Goal: Information Seeking & Learning: Learn about a topic

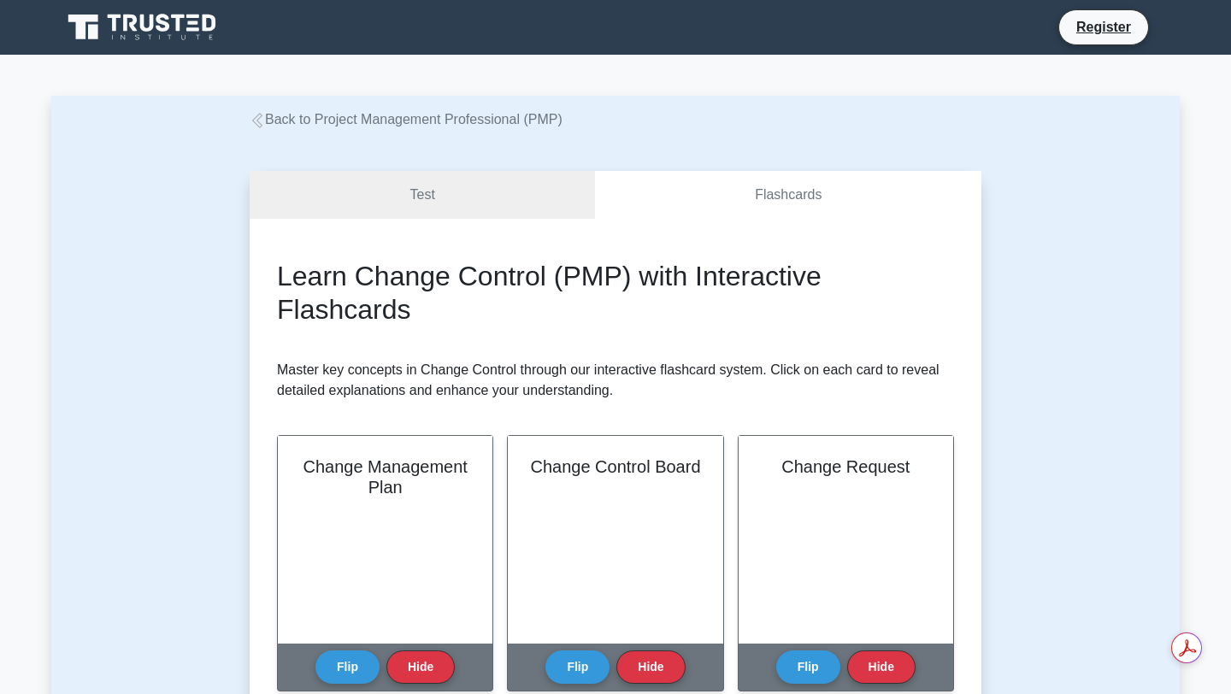
click at [724, 35] on div "Register" at bounding box center [704, 27] width 930 height 36
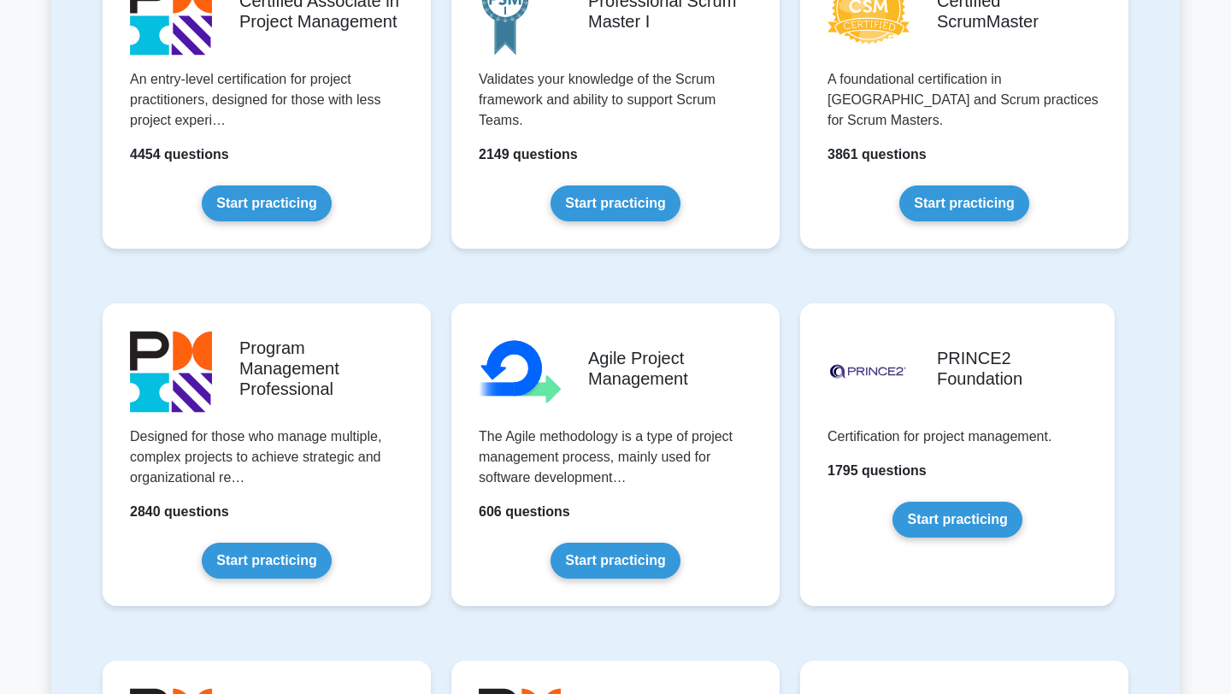
scroll to position [811, 0]
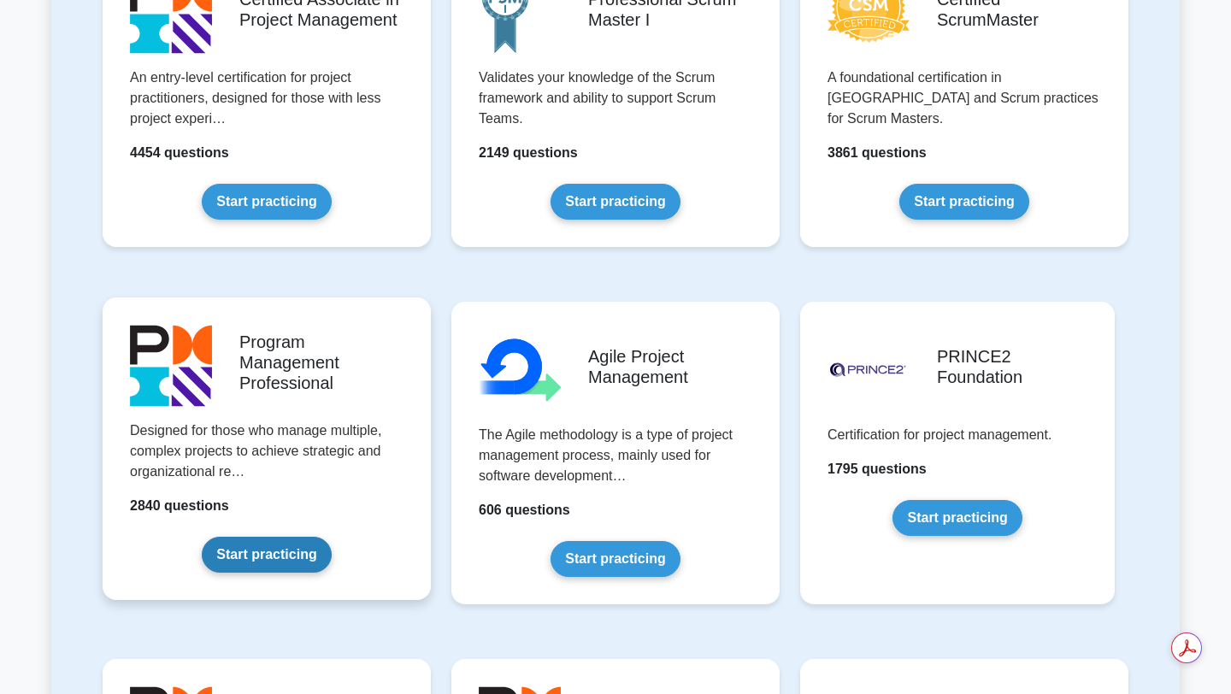
click at [295, 537] on link "Start practicing" at bounding box center [266, 555] width 129 height 36
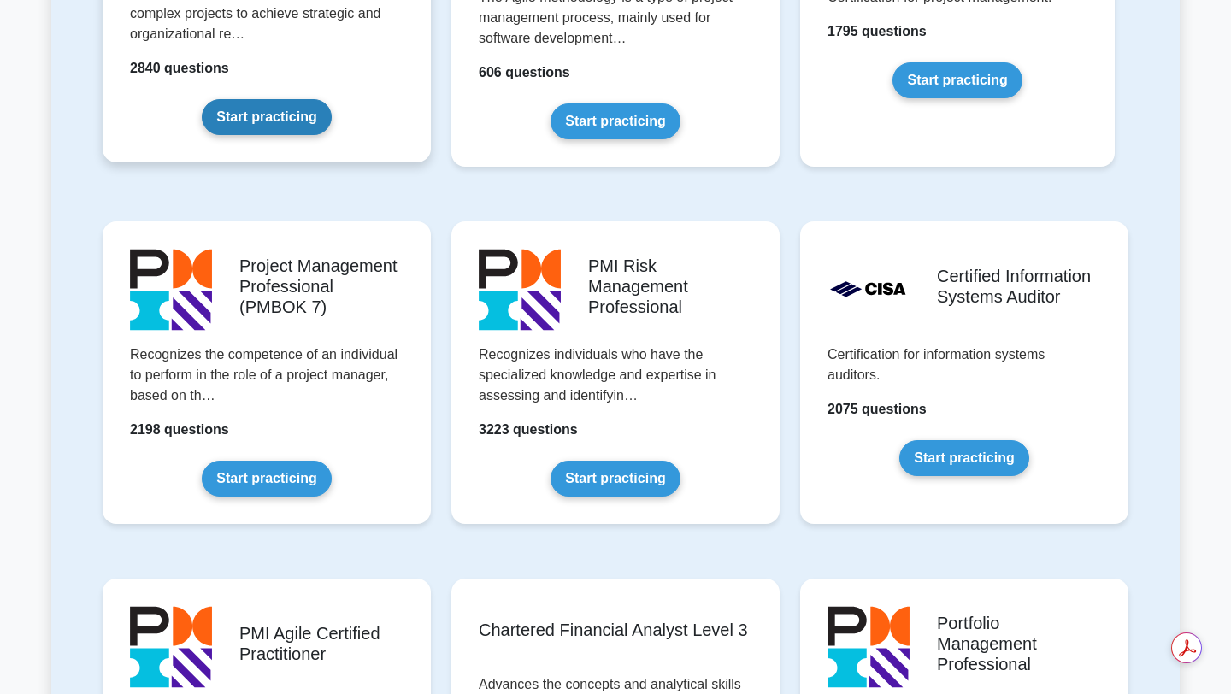
scroll to position [1250, 0]
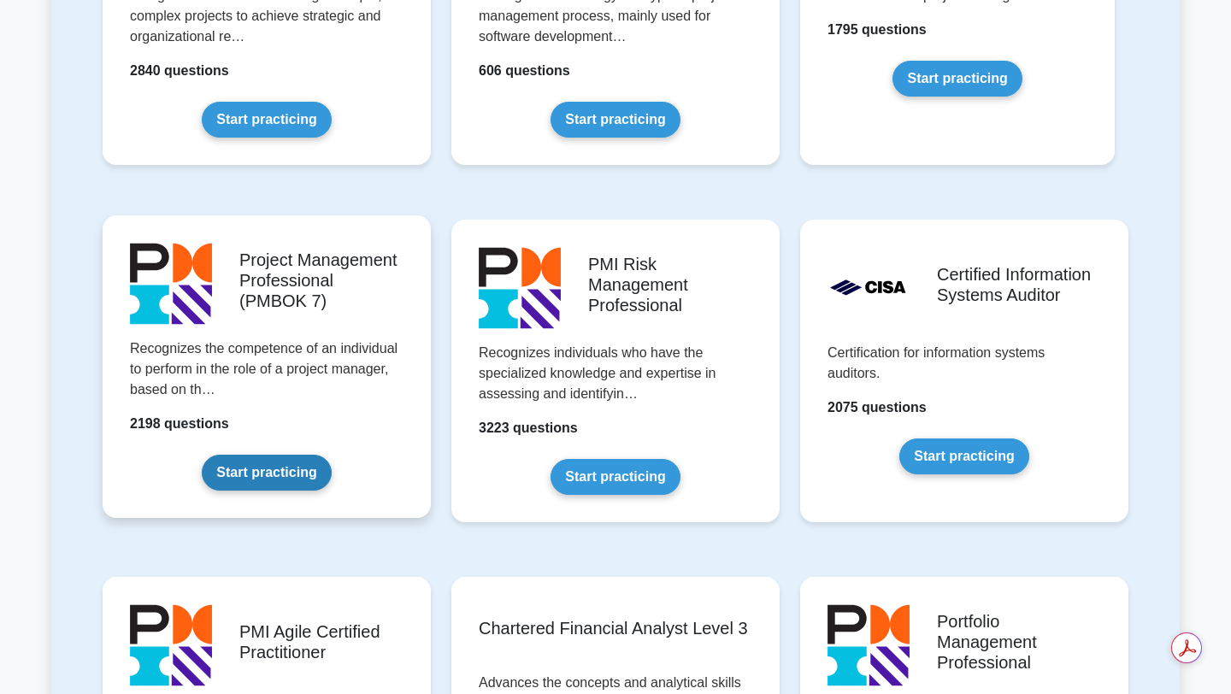
click at [331, 455] on link "Start practicing" at bounding box center [266, 473] width 129 height 36
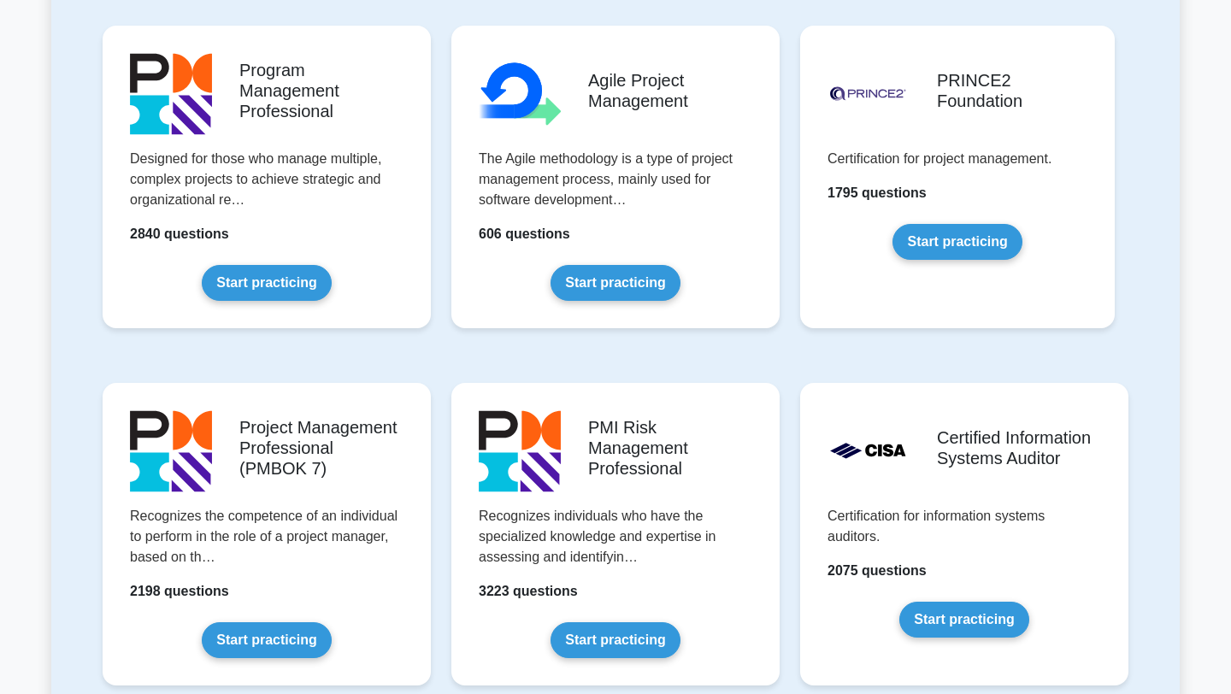
scroll to position [1086, 0]
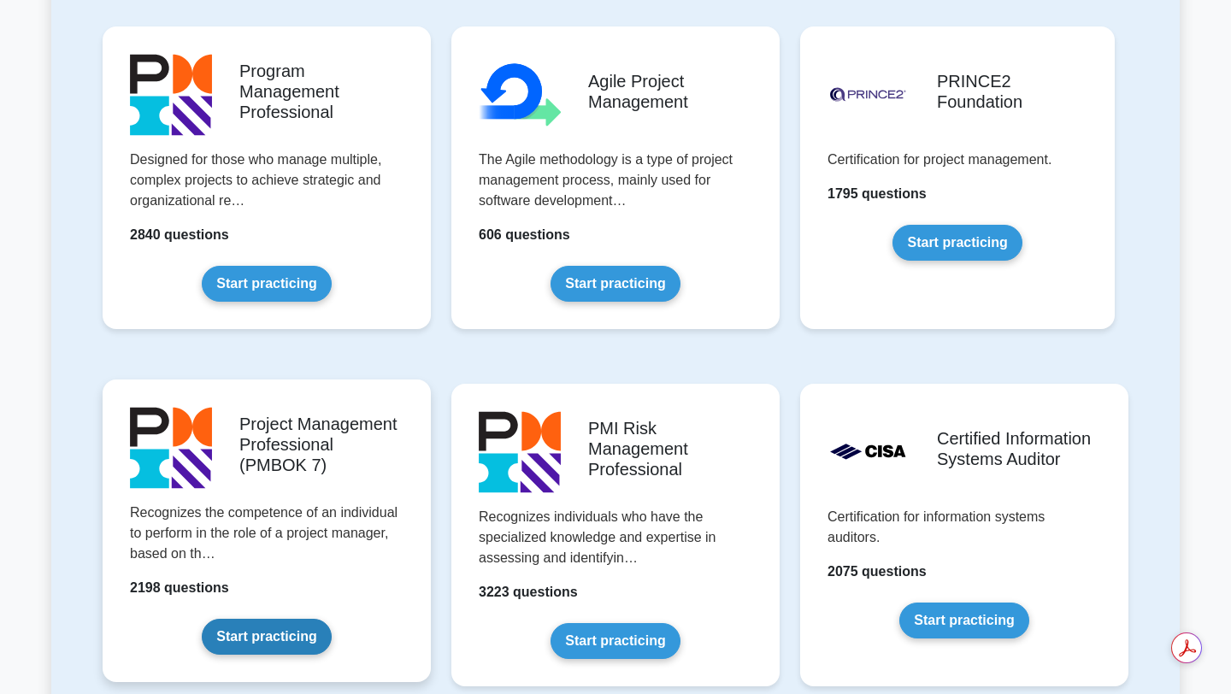
click at [272, 619] on link "Start practicing" at bounding box center [266, 637] width 129 height 36
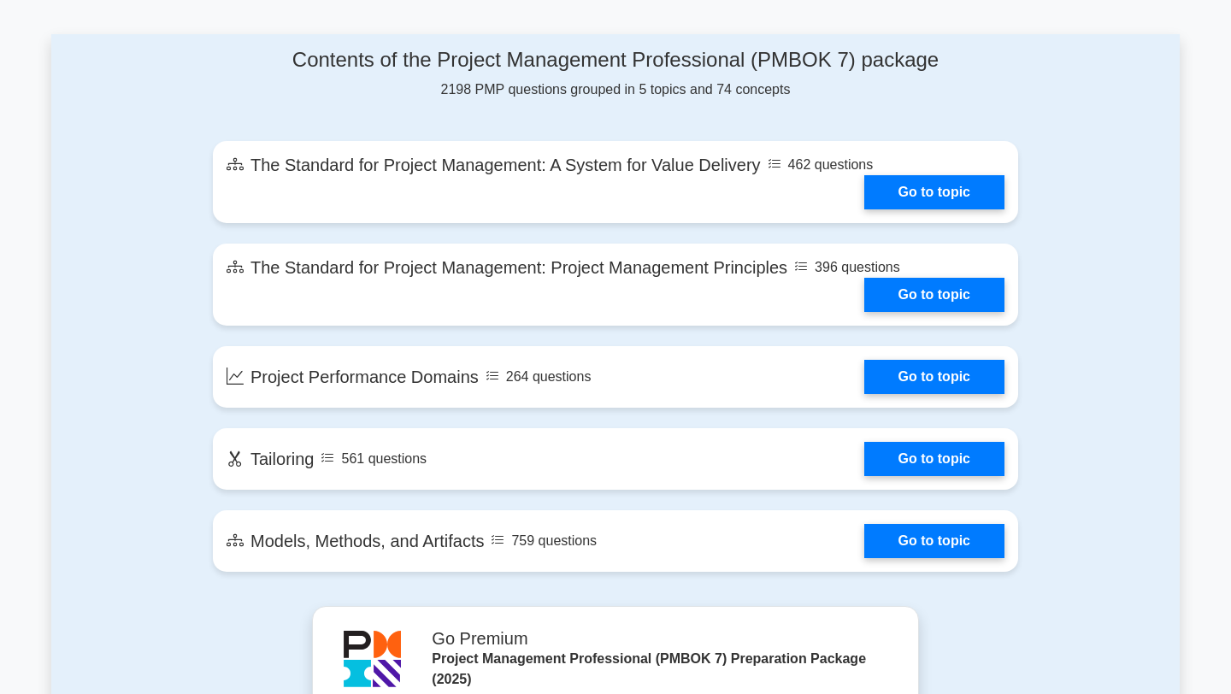
scroll to position [873, 0]
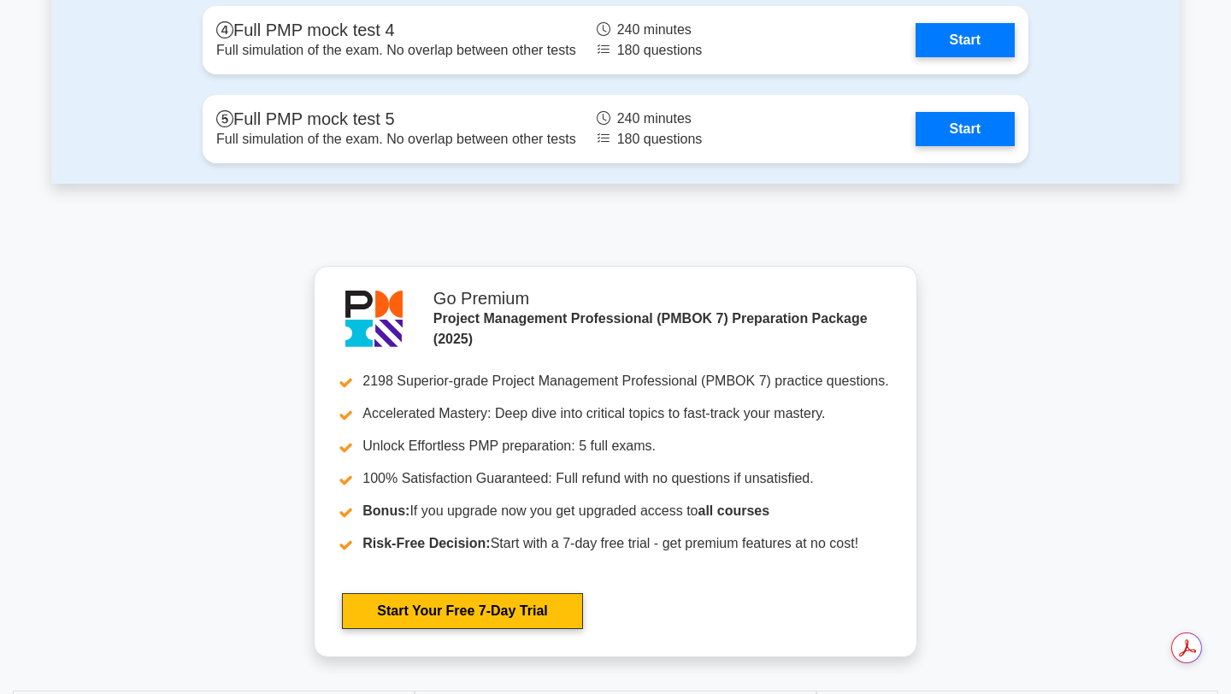
scroll to position [2455, 0]
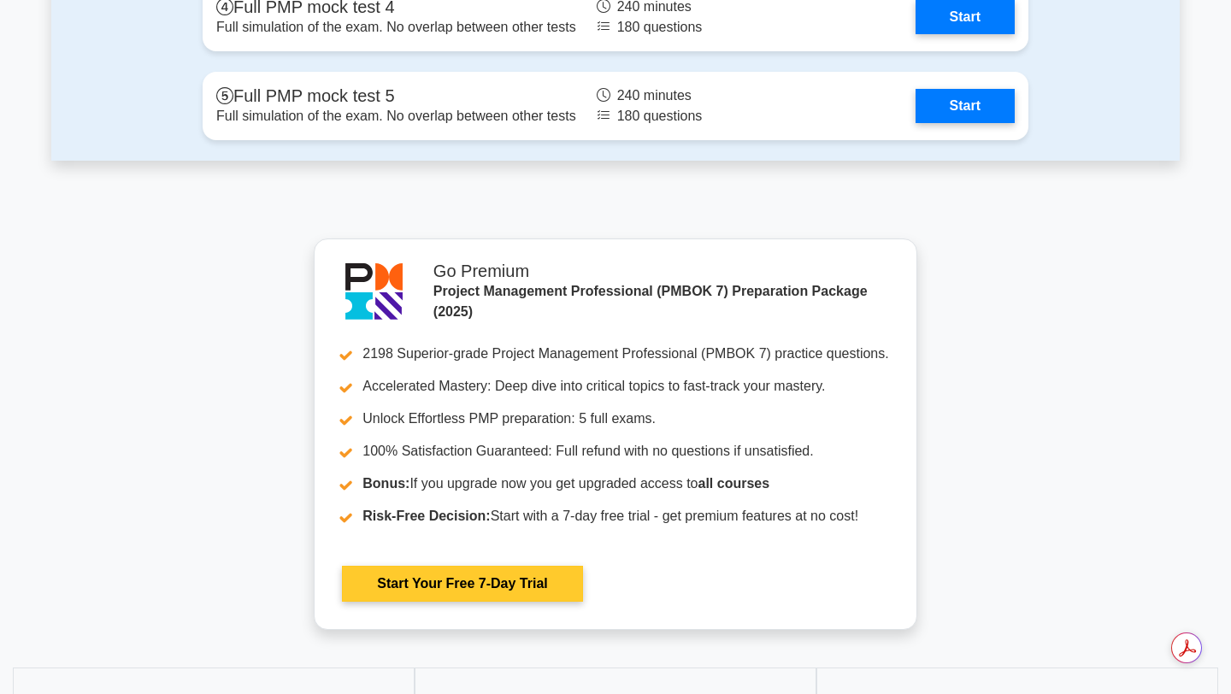
click at [438, 595] on link "Start Your Free 7-Day Trial" at bounding box center [462, 584] width 240 height 36
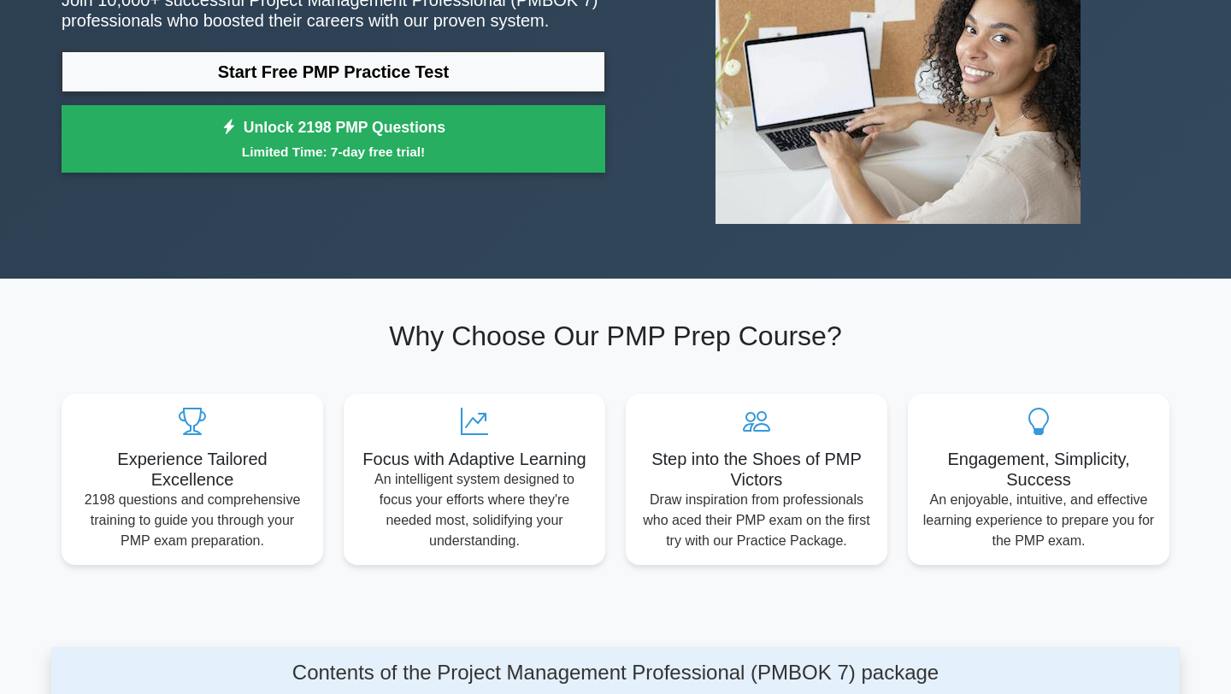
scroll to position [0, 0]
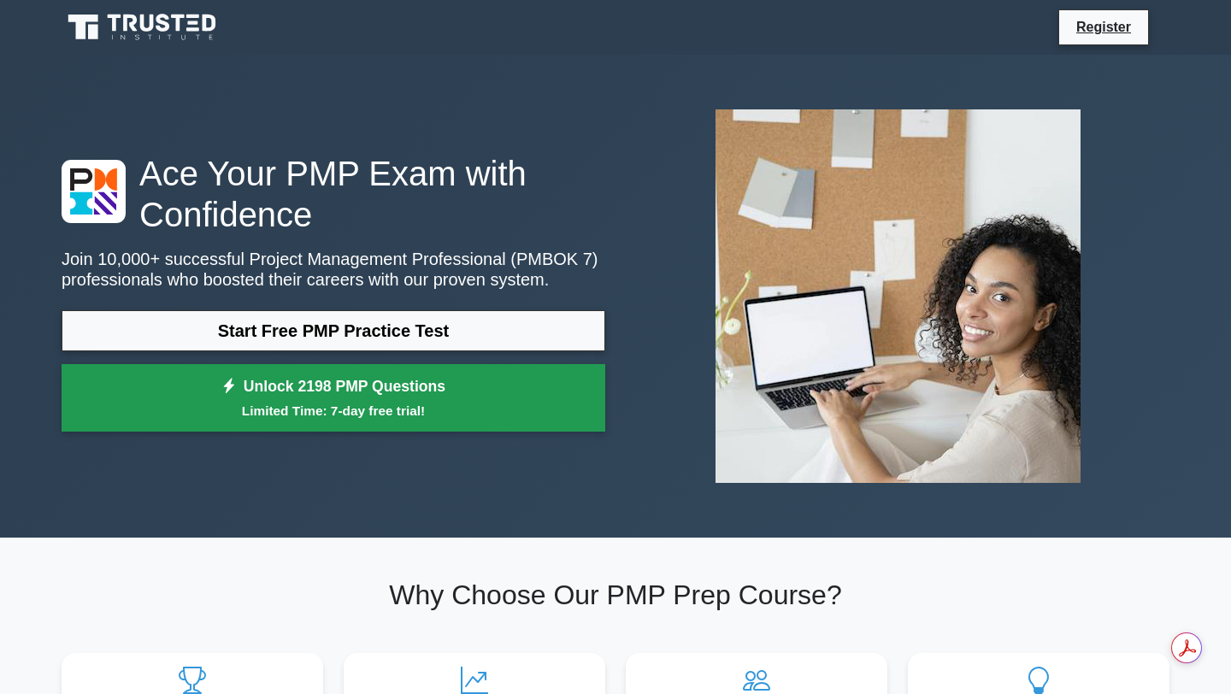
click at [449, 409] on small "Limited Time: 7-day free trial!" at bounding box center [333, 411] width 501 height 20
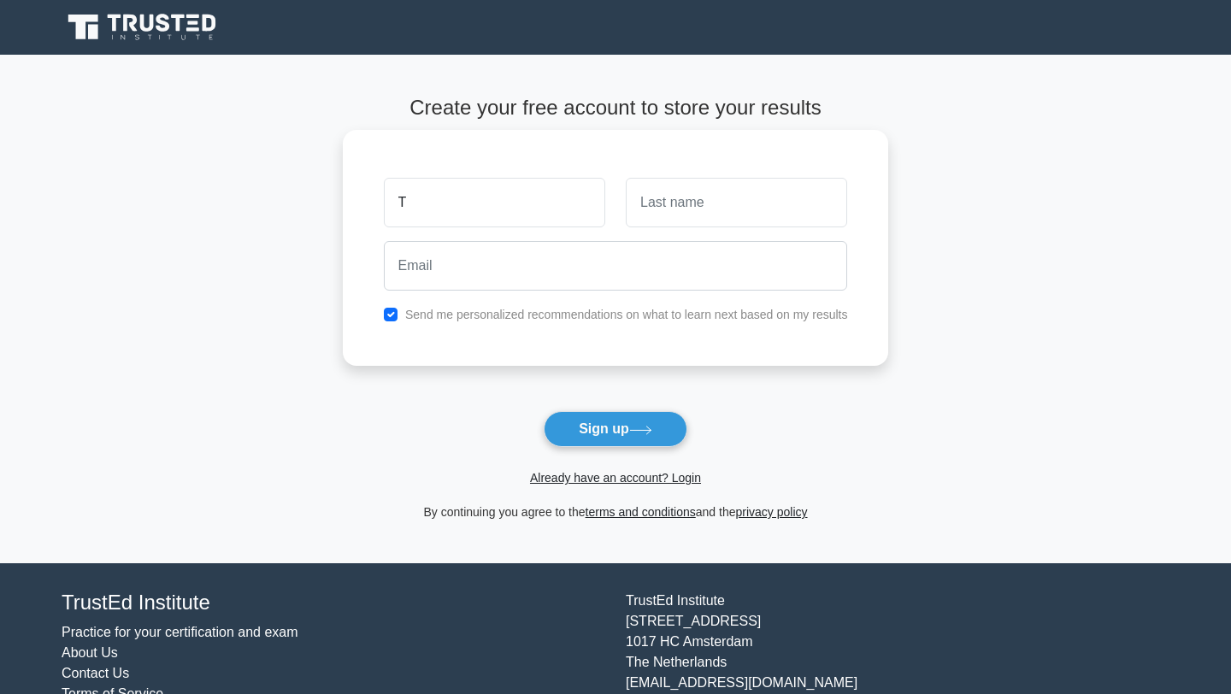
type input "ThankGod"
click at [685, 200] on input "text" at bounding box center [736, 203] width 221 height 50
type input "Nwakor"
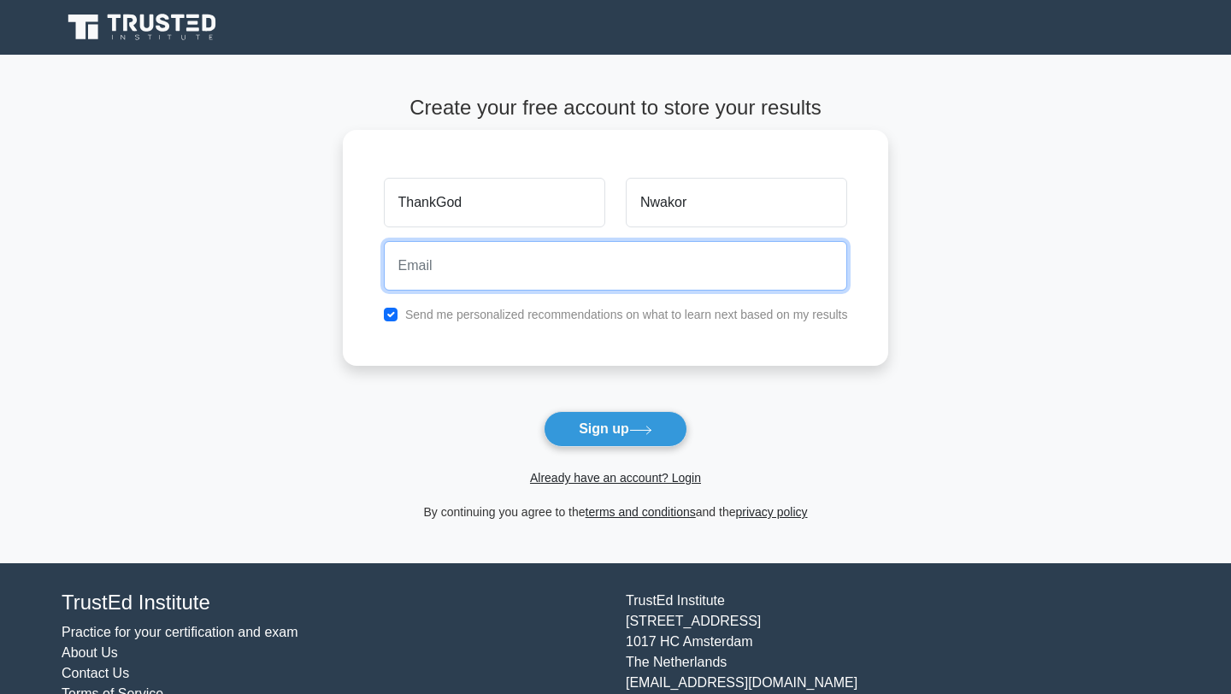
click at [668, 268] on input "email" at bounding box center [616, 266] width 464 height 50
type input "Thankgodnwakor987@gmail.com"
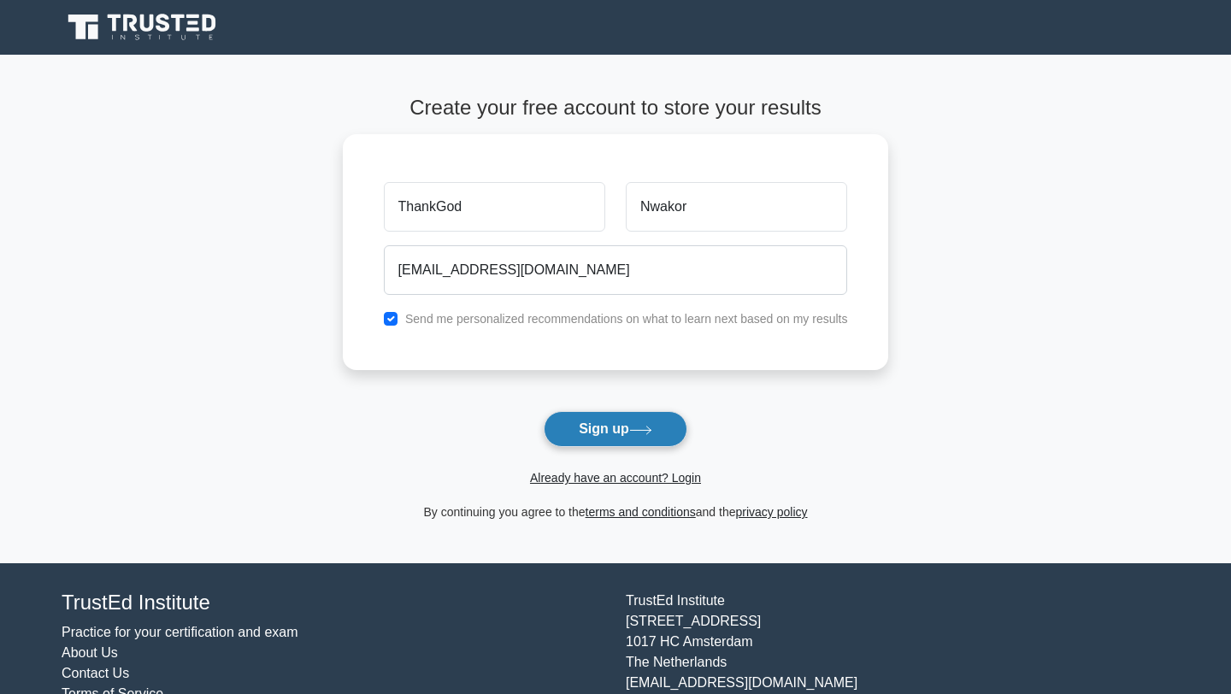
click at [638, 422] on button "Sign up" at bounding box center [616, 429] width 144 height 36
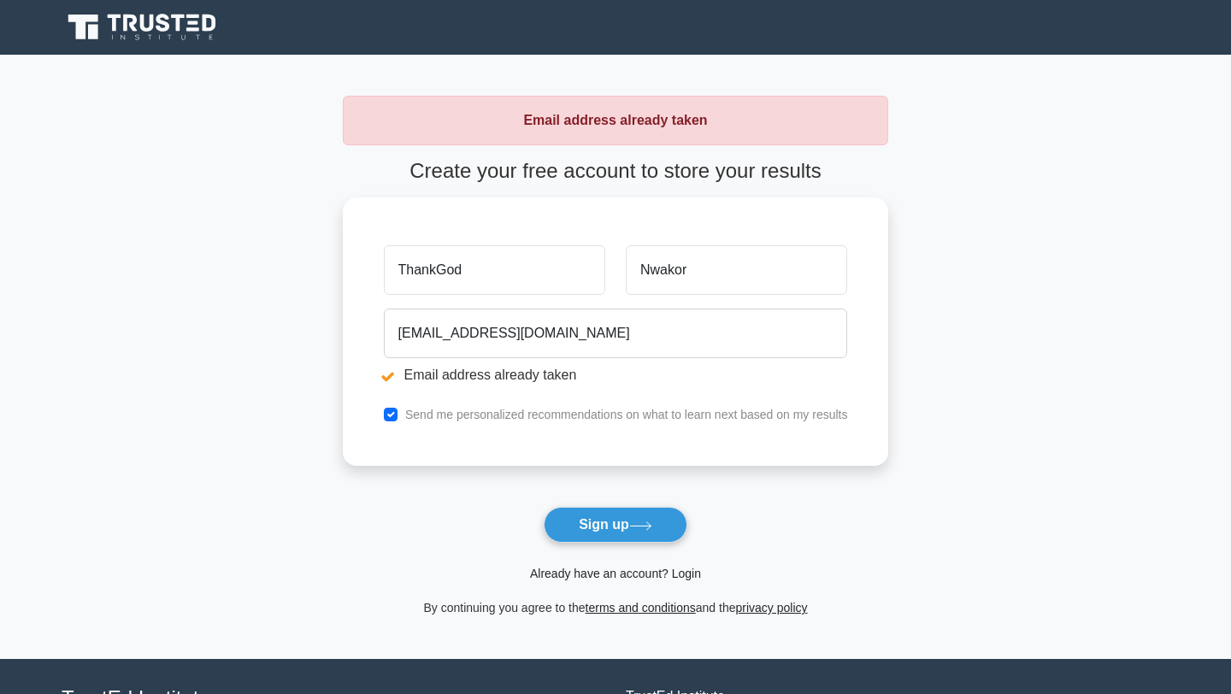
click at [608, 579] on link "Already have an account? Login" at bounding box center [615, 574] width 171 height 14
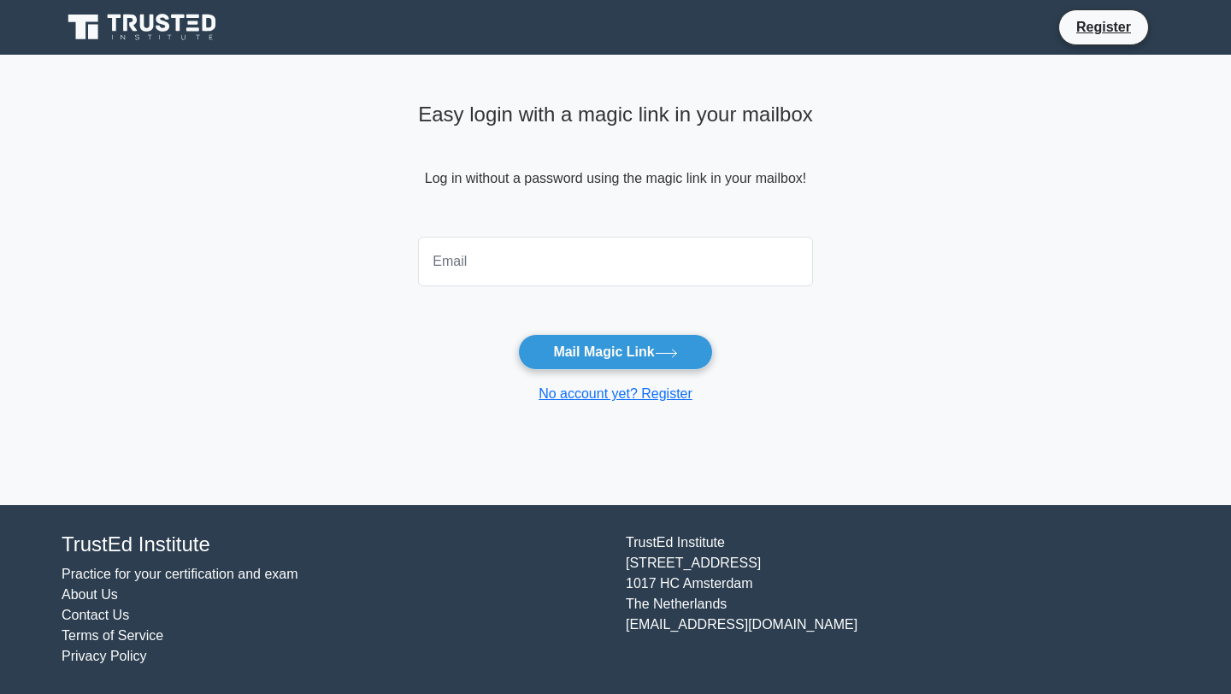
click at [541, 232] on div at bounding box center [615, 261] width 415 height 63
click at [529, 250] on input "email" at bounding box center [615, 262] width 395 height 50
type input "[EMAIL_ADDRESS][DOMAIN_NAME]"
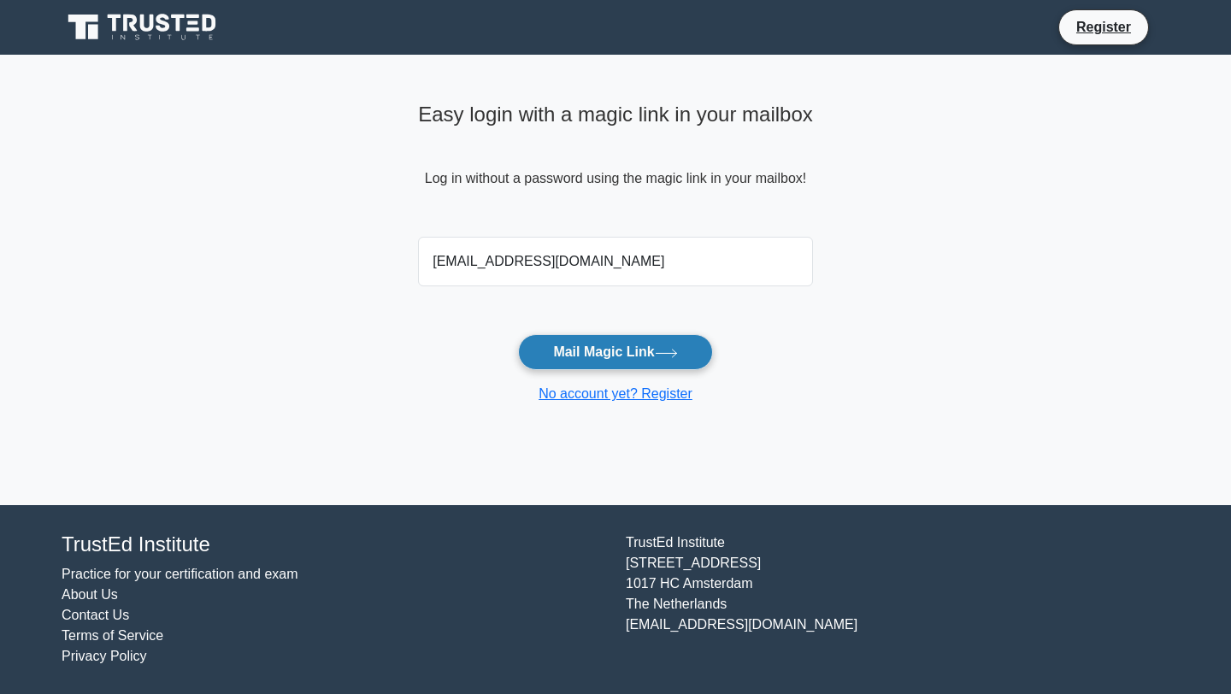
click at [605, 350] on button "Mail Magic Link" at bounding box center [615, 352] width 194 height 36
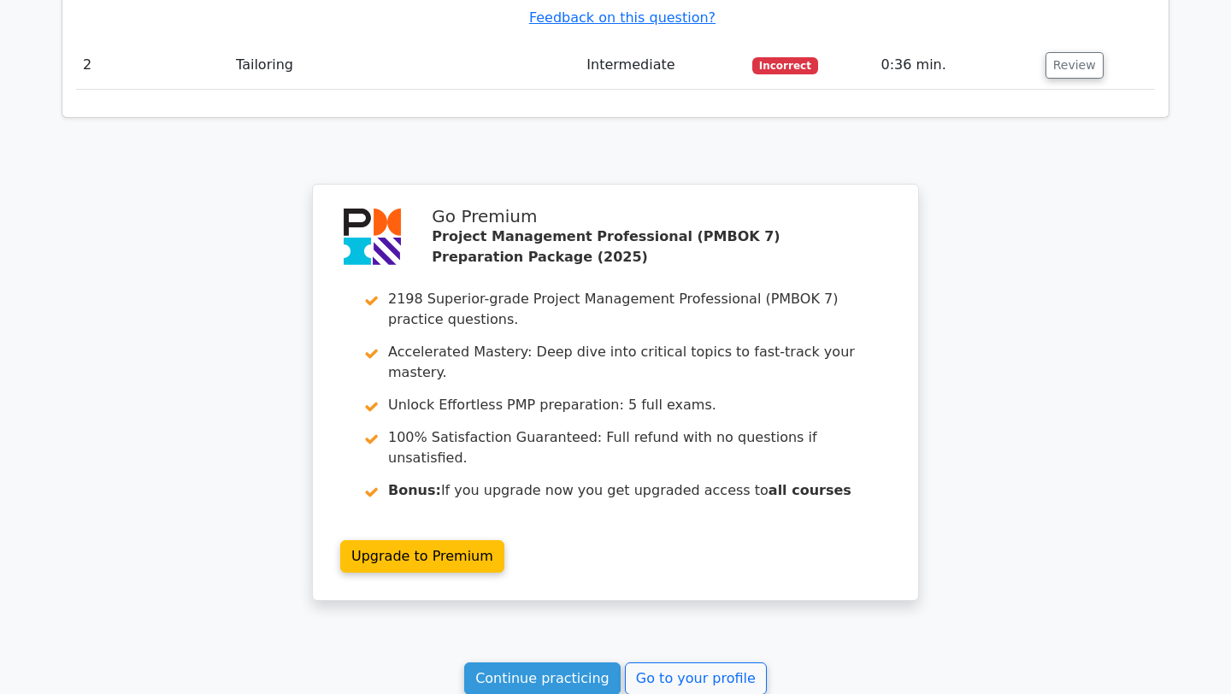
scroll to position [1967, 0]
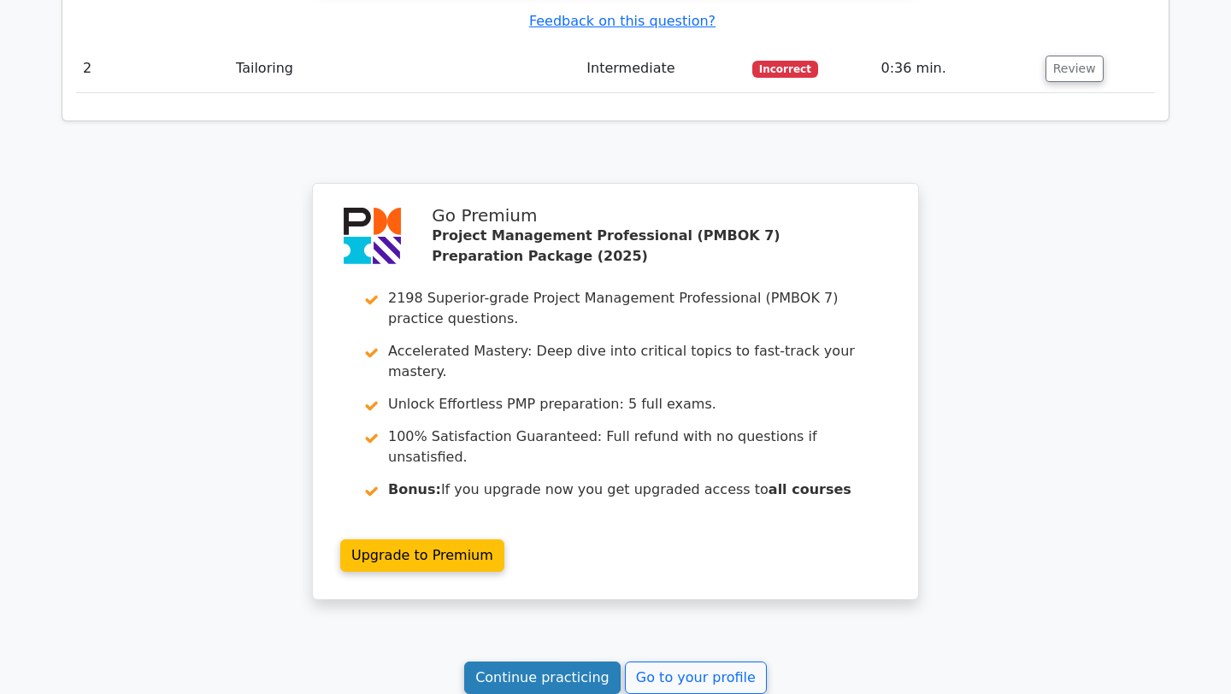
click at [602, 662] on link "Continue practicing" at bounding box center [542, 678] width 156 height 32
click at [667, 662] on link "Go to your profile" at bounding box center [696, 678] width 142 height 32
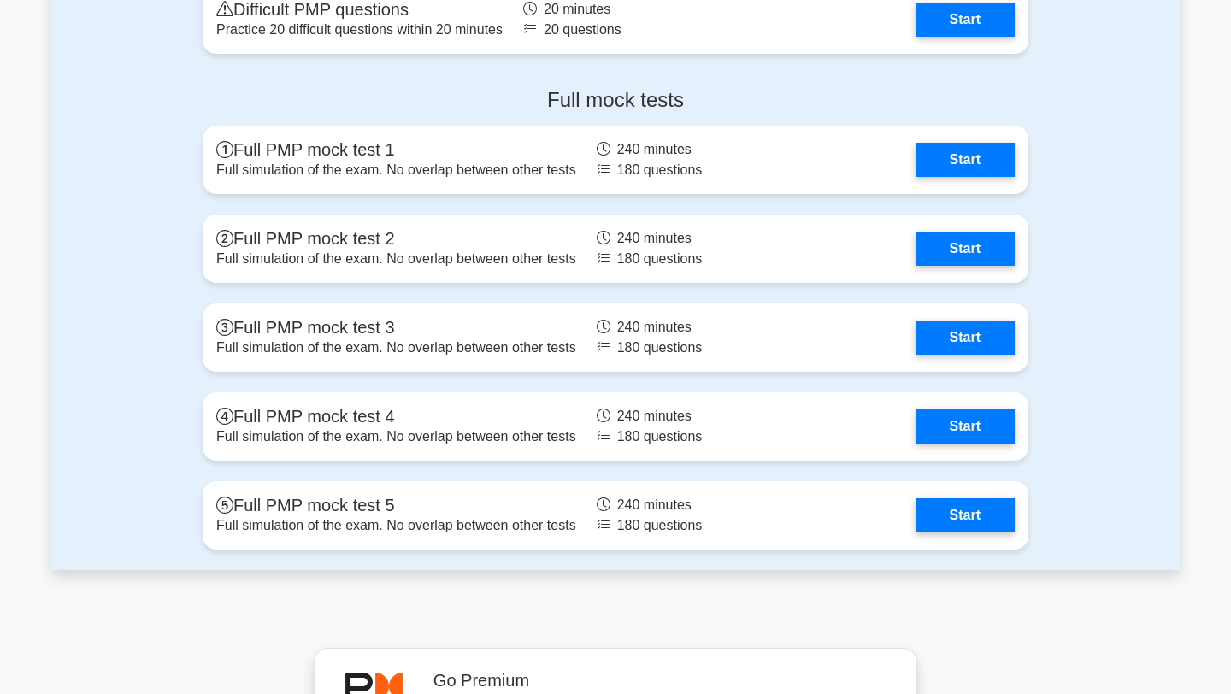
scroll to position [2377, 0]
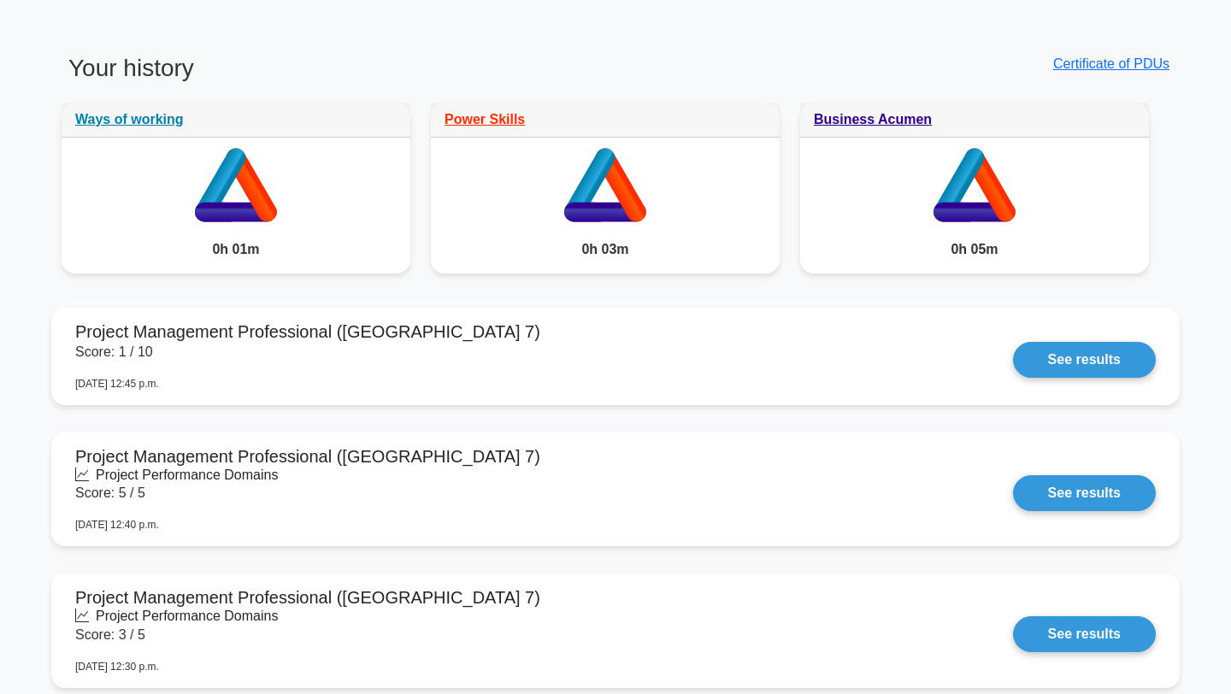
scroll to position [1275, 0]
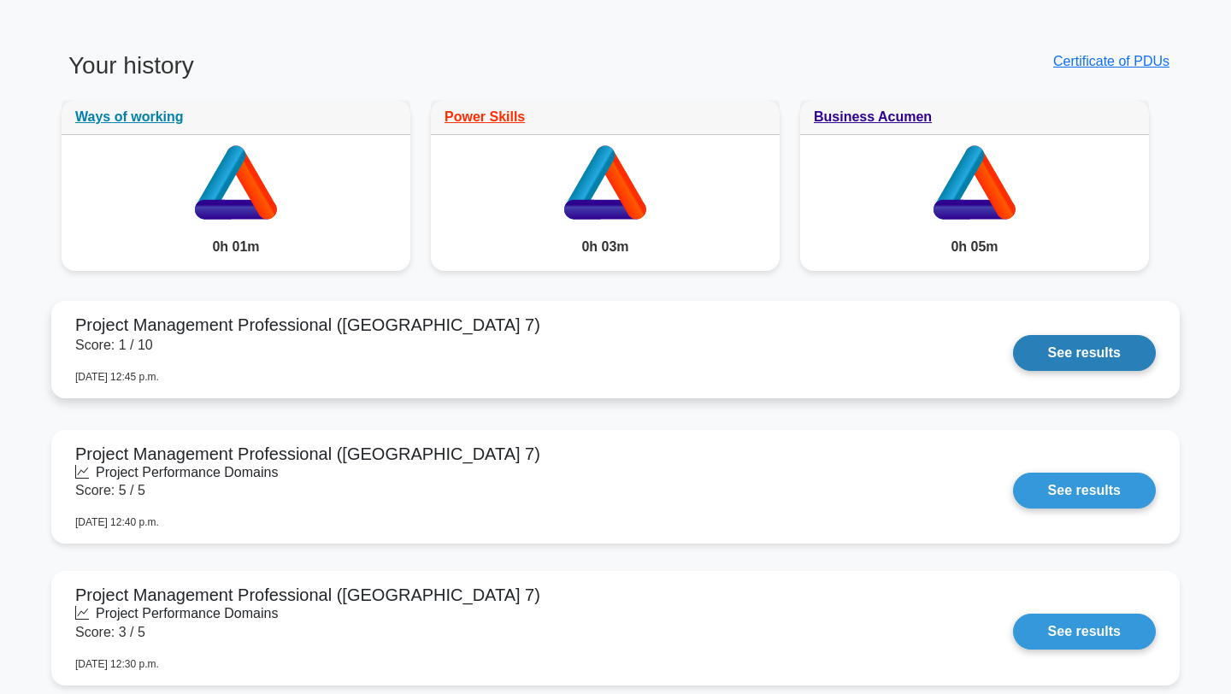
click at [1013, 371] on link "See results" at bounding box center [1084, 353] width 143 height 36
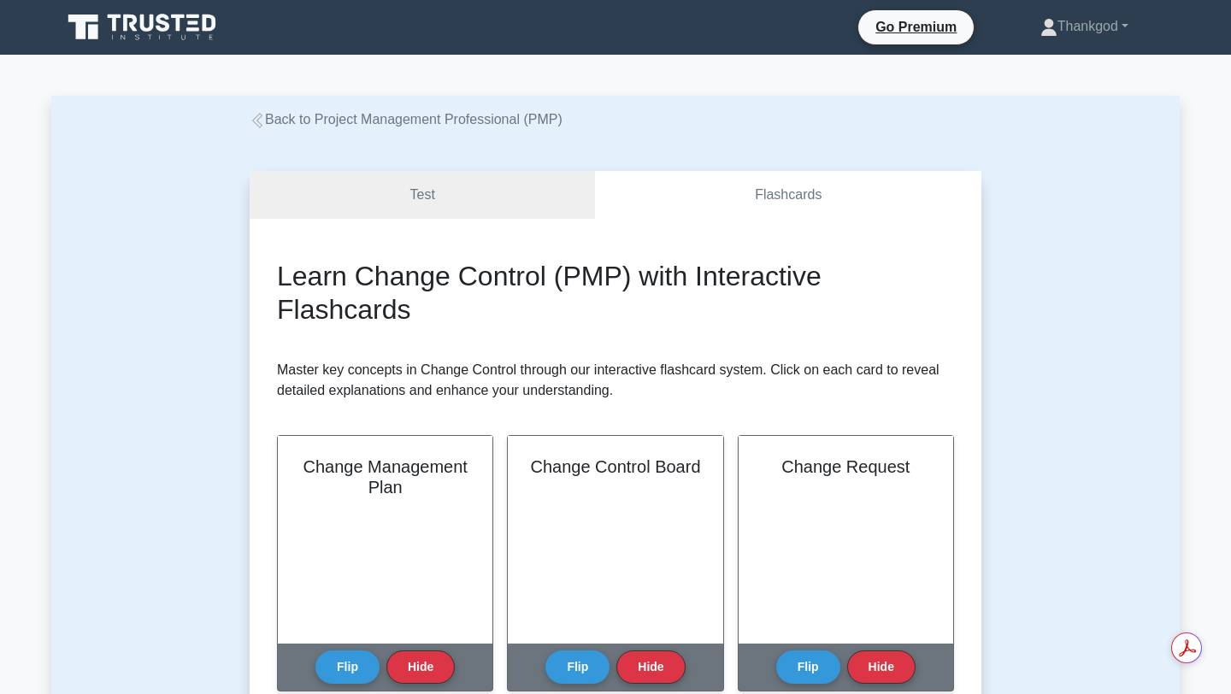
click at [255, 121] on icon at bounding box center [257, 120] width 15 height 15
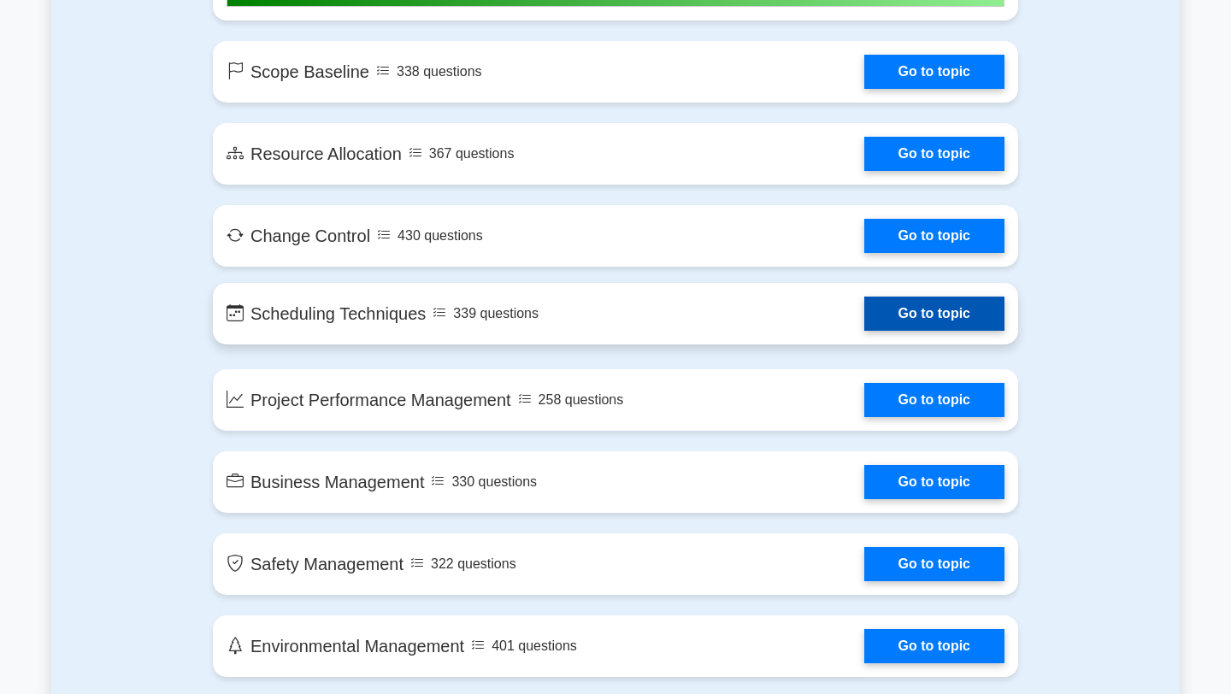
click at [864, 323] on link "Go to topic" at bounding box center [934, 314] width 140 height 34
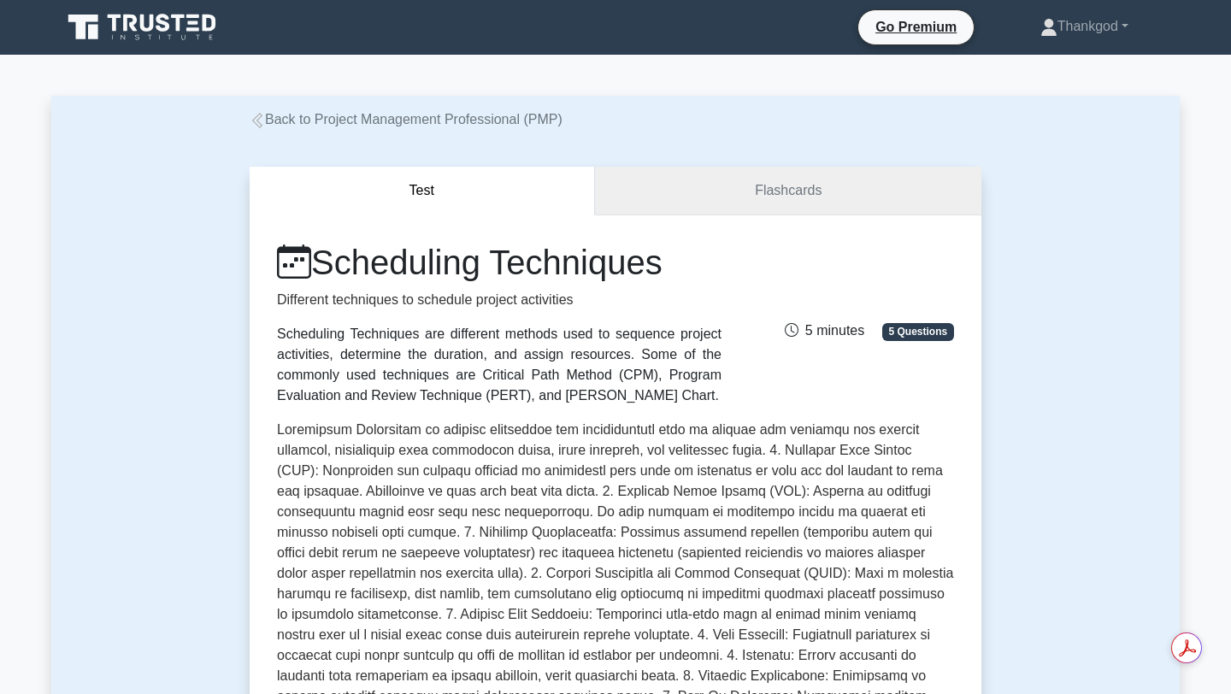
click at [778, 191] on link "Flashcards" at bounding box center [788, 191] width 386 height 49
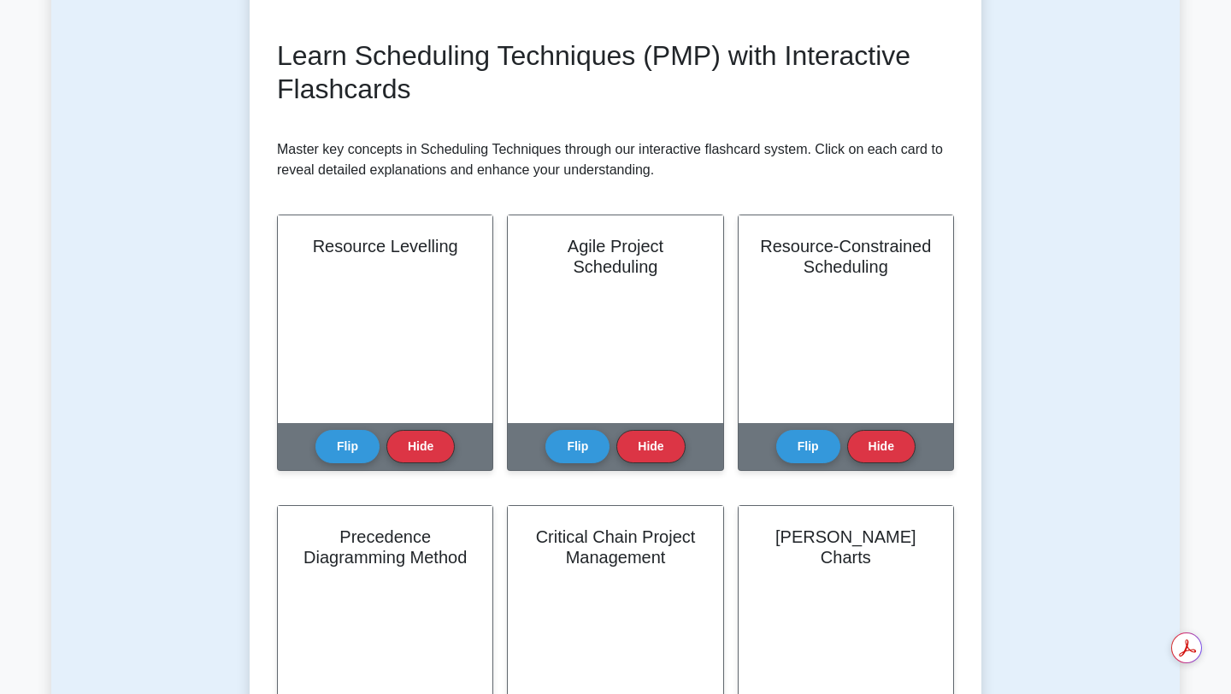
scroll to position [203, 0]
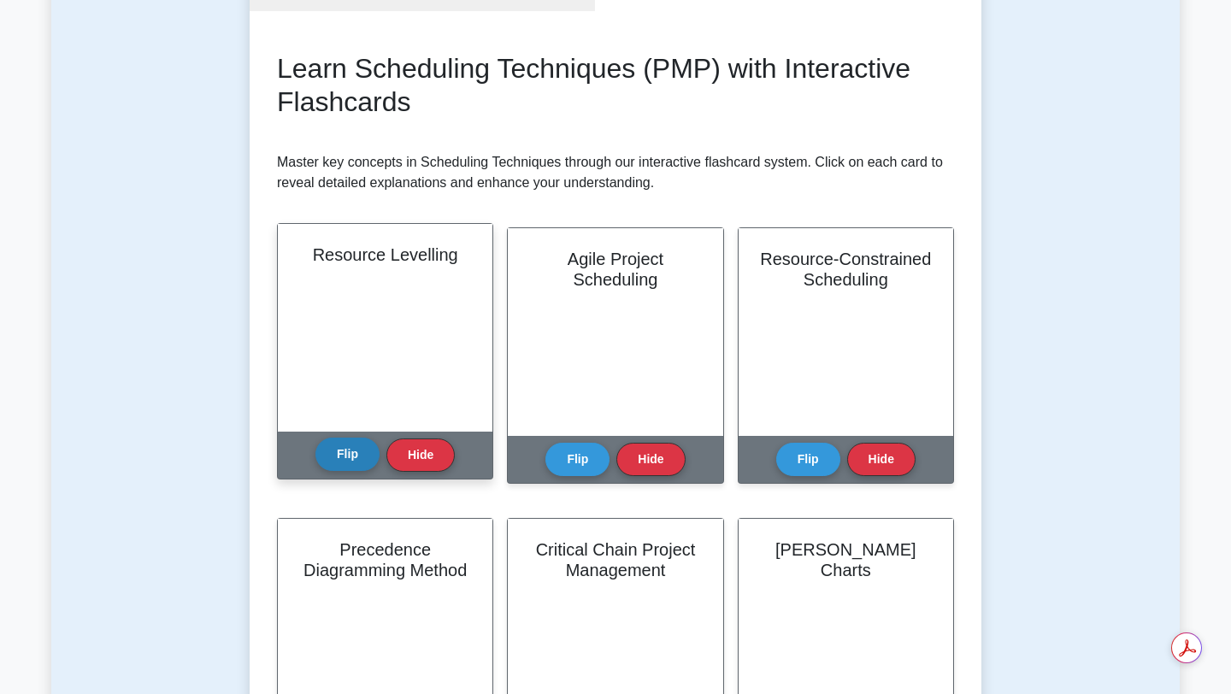
click at [360, 459] on button "Flip" at bounding box center [347, 454] width 64 height 33
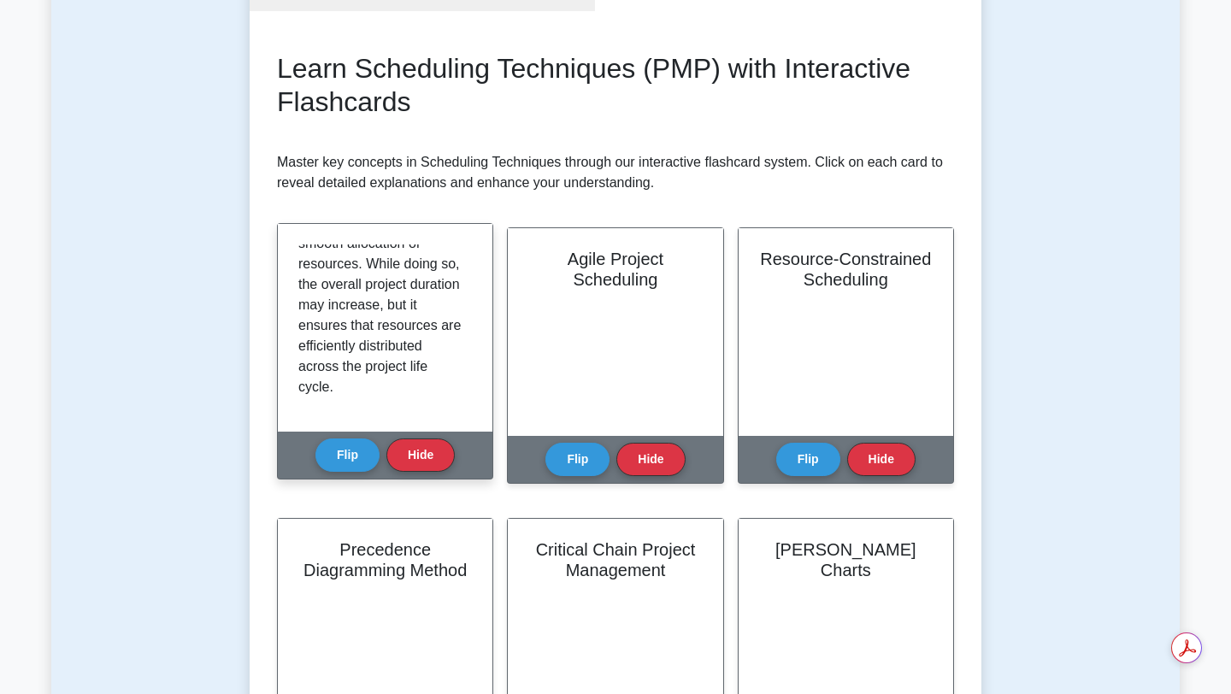
scroll to position [503, 0]
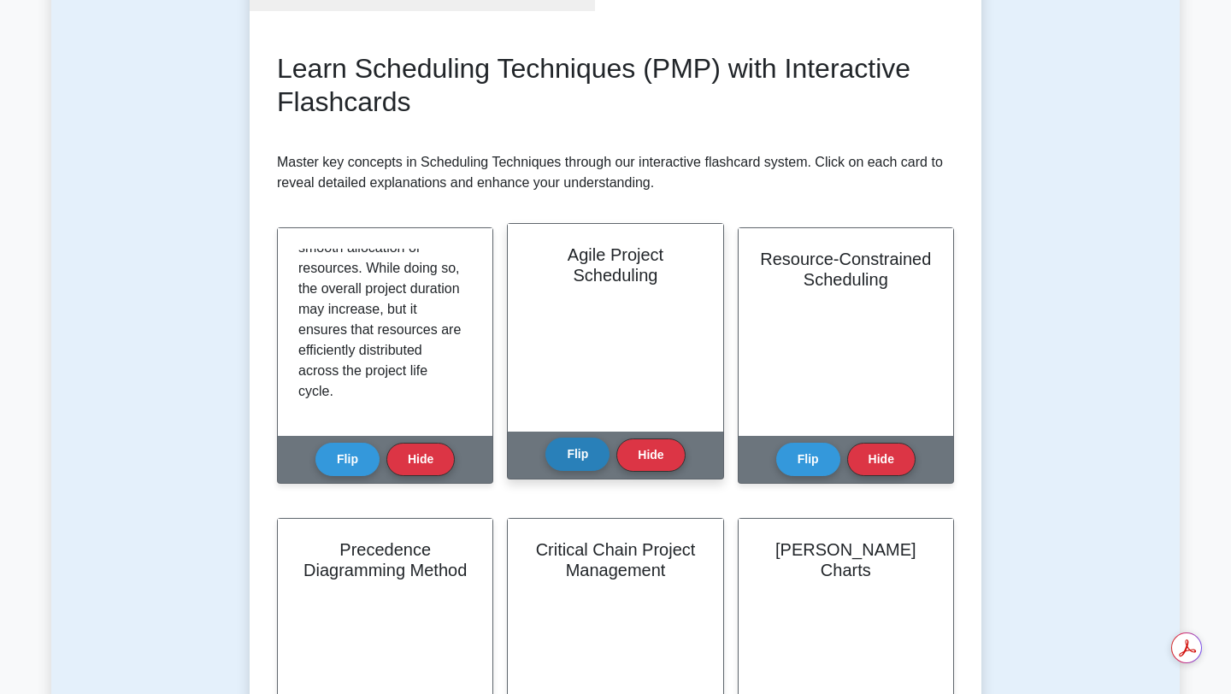
click at [579, 458] on button "Flip" at bounding box center [577, 454] width 64 height 33
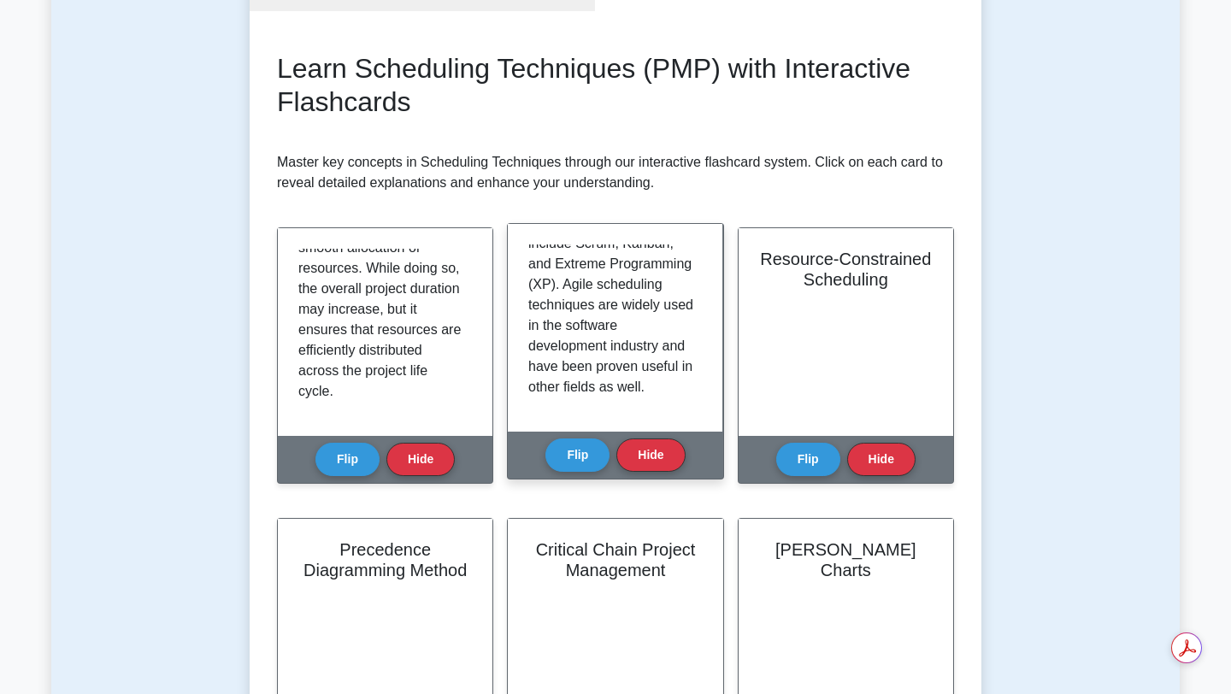
scroll to position [565, 0]
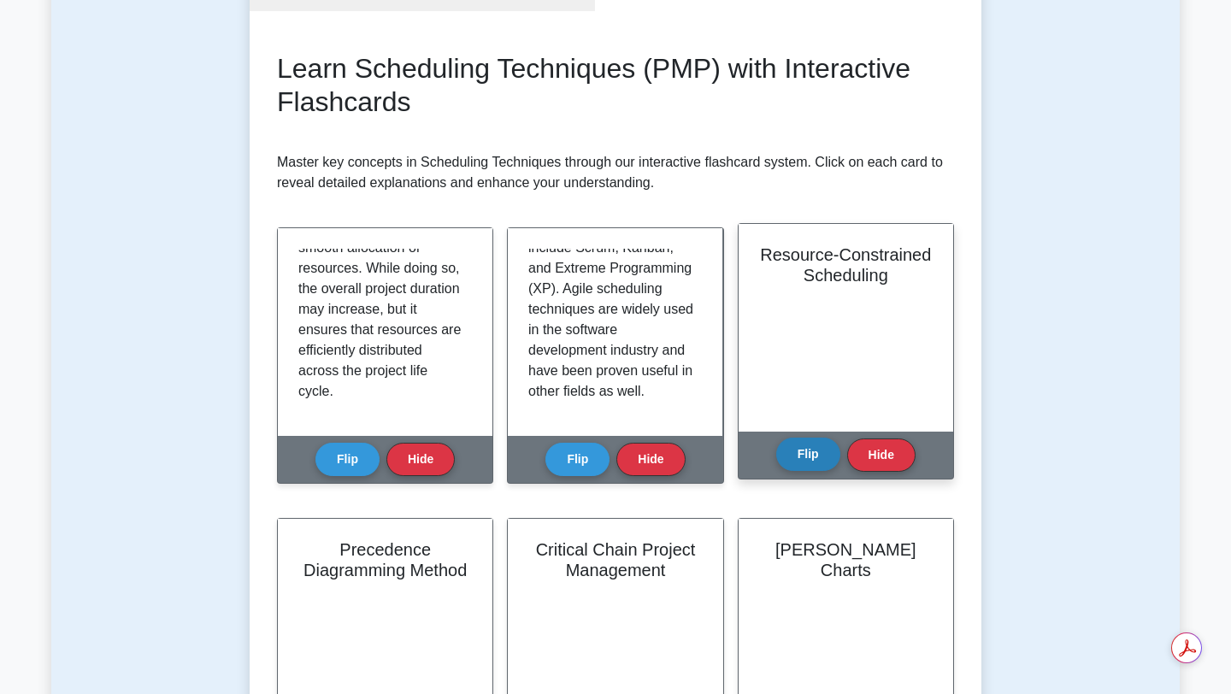
click at [803, 457] on button "Flip" at bounding box center [808, 454] width 64 height 33
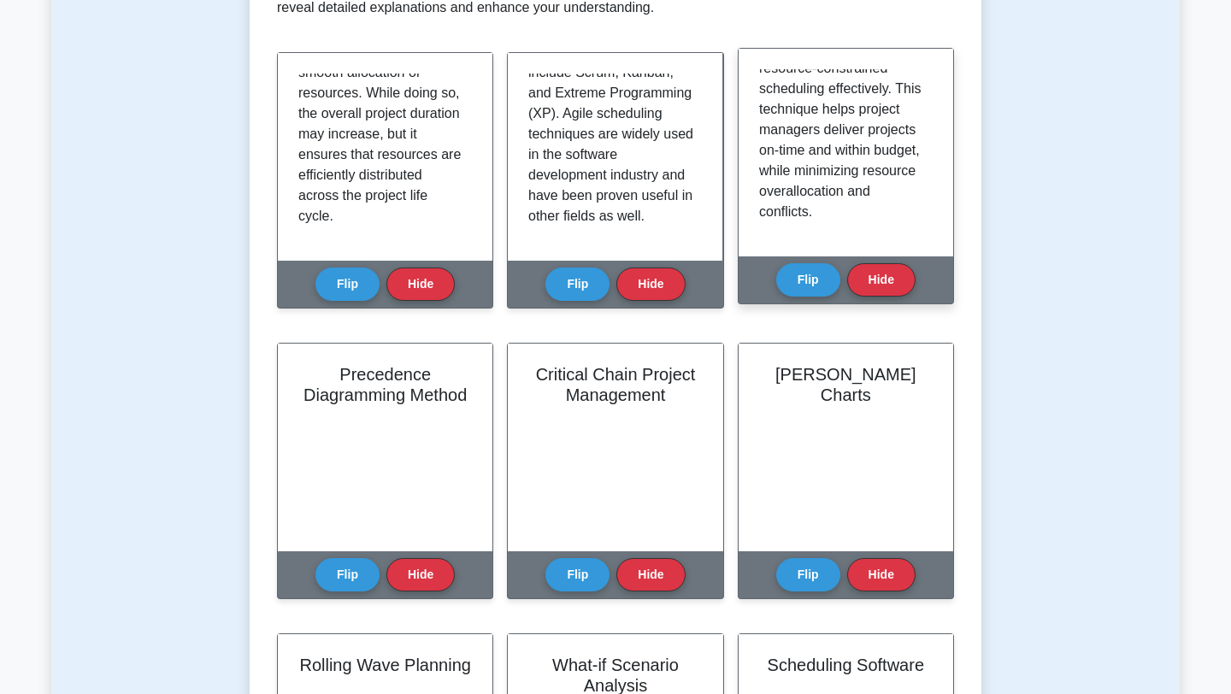
scroll to position [402, 0]
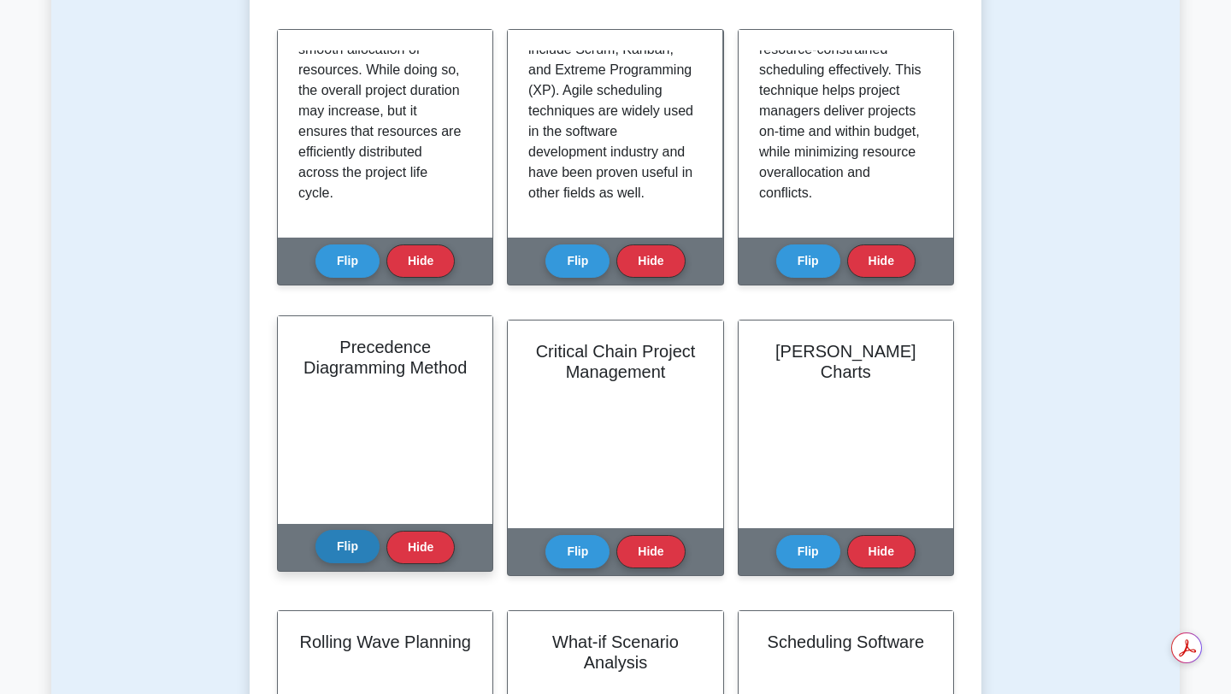
click at [338, 546] on button "Flip" at bounding box center [347, 546] width 64 height 33
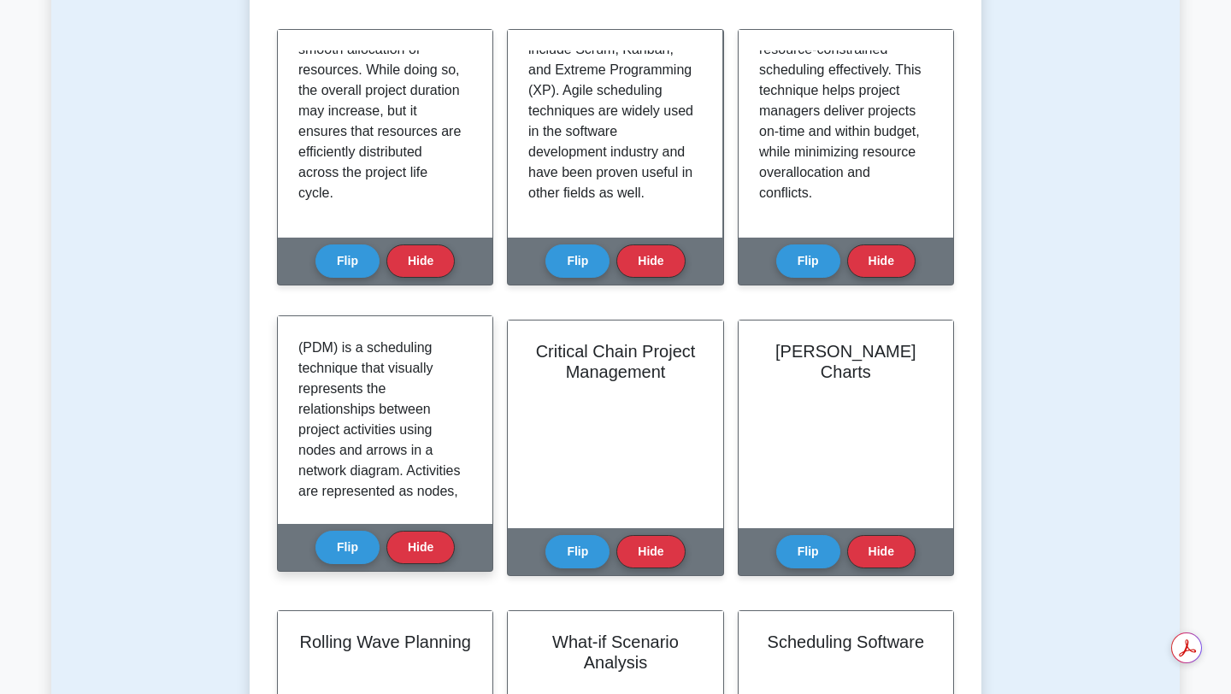
scroll to position [55, 0]
